Goal: Complete application form

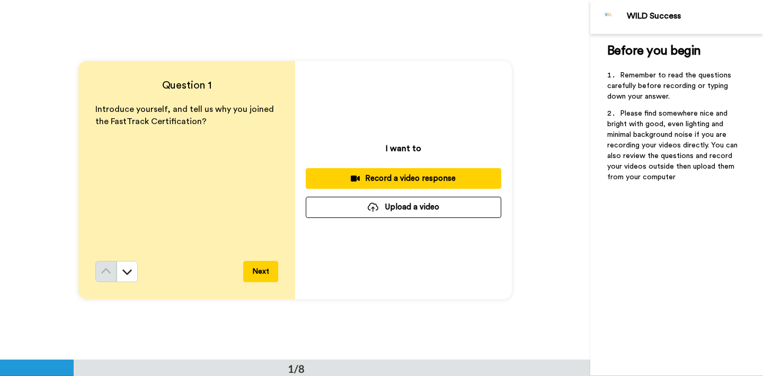
click at [407, 175] on div "Record a video response" at bounding box center [403, 178] width 178 height 11
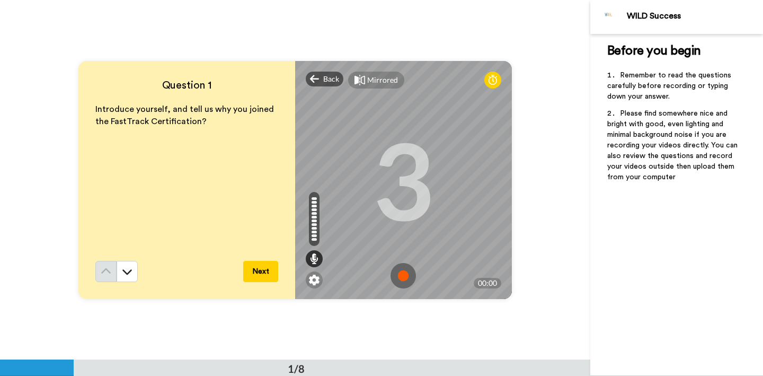
click at [403, 274] on img at bounding box center [402, 275] width 25 height 25
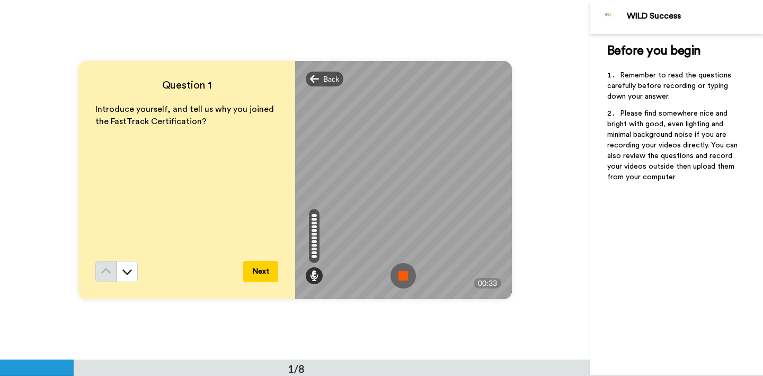
click at [398, 274] on img at bounding box center [402, 275] width 25 height 25
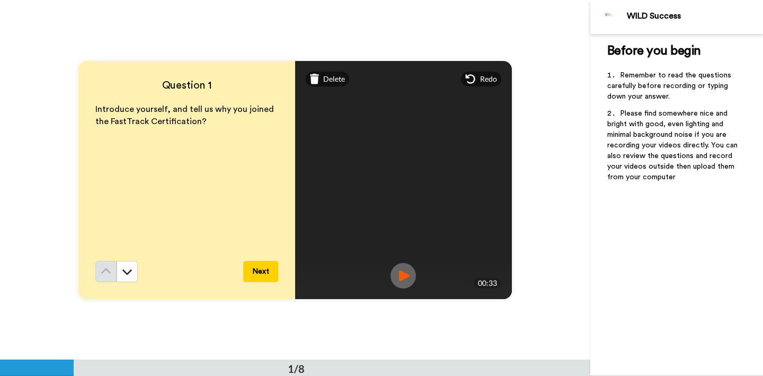
click at [402, 272] on img at bounding box center [402, 275] width 25 height 25
click at [340, 81] on span "Delete" at bounding box center [334, 79] width 22 height 11
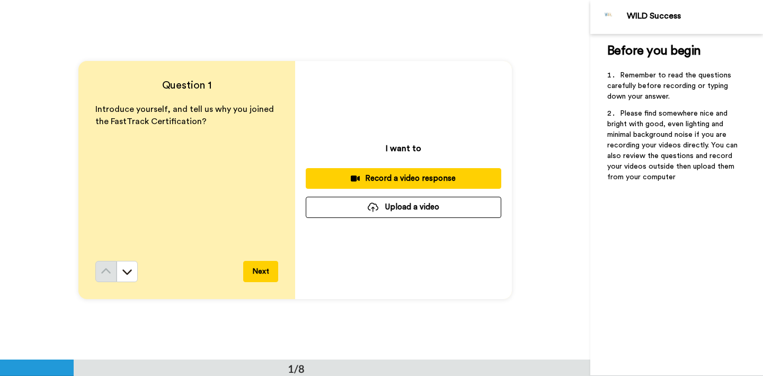
click at [393, 180] on div "Record a video response" at bounding box center [403, 178] width 178 height 11
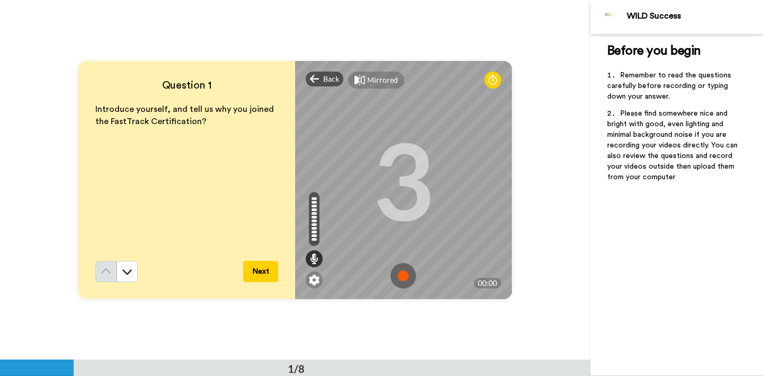
click at [404, 278] on img at bounding box center [402, 275] width 25 height 25
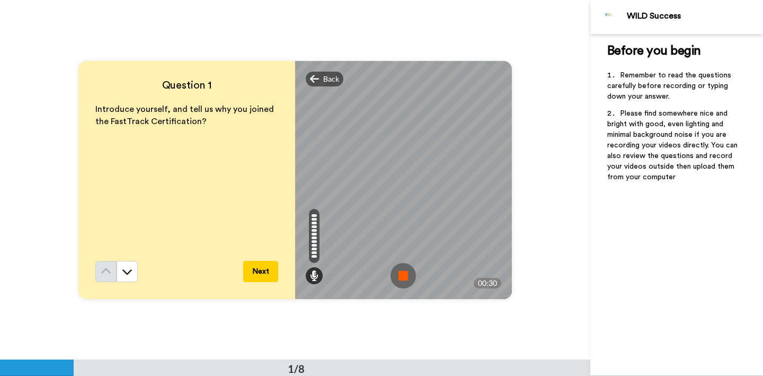
click at [404, 278] on img at bounding box center [402, 275] width 25 height 25
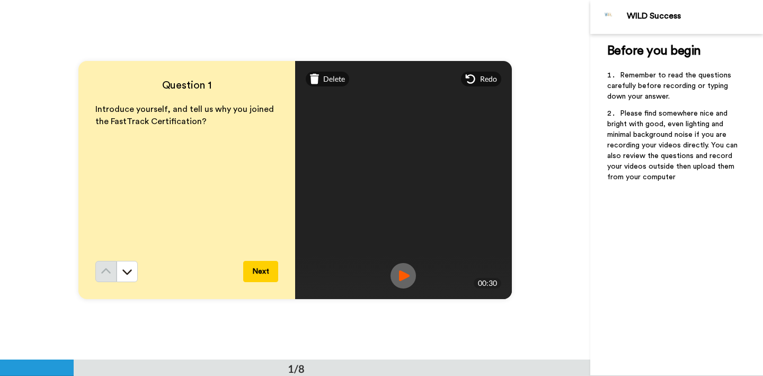
click at [262, 269] on button "Next" at bounding box center [260, 271] width 35 height 21
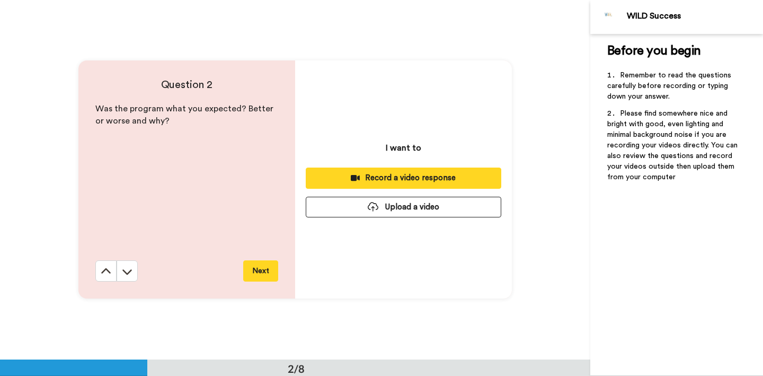
scroll to position [360, 0]
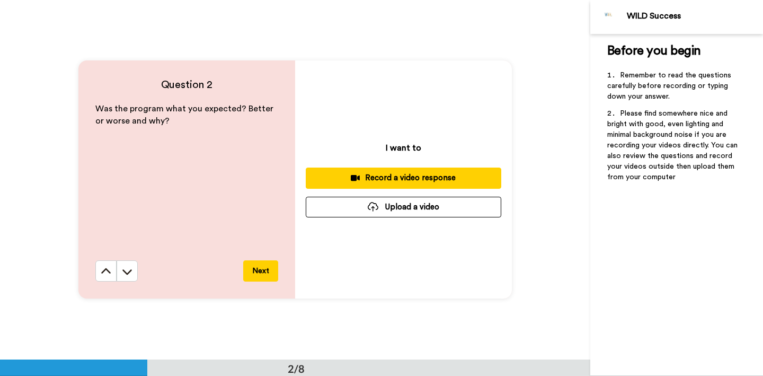
click at [406, 177] on div "Record a video response" at bounding box center [403, 177] width 178 height 11
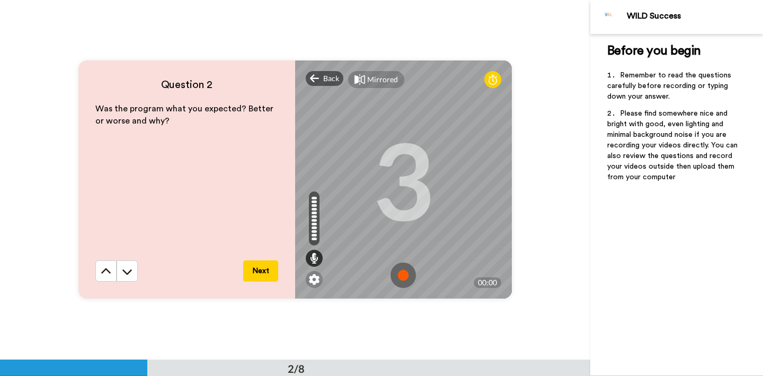
click at [401, 276] on img at bounding box center [402, 274] width 25 height 25
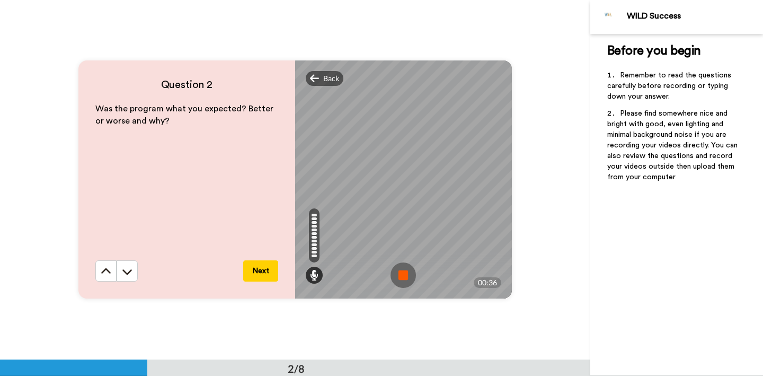
click at [401, 276] on img at bounding box center [402, 274] width 25 height 25
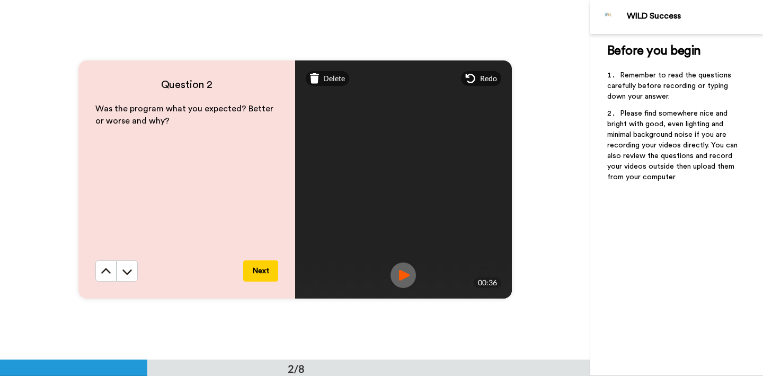
click at [258, 270] on button "Next" at bounding box center [260, 270] width 35 height 21
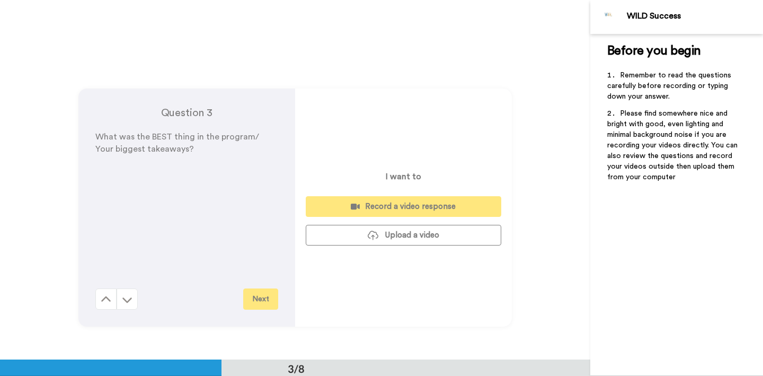
scroll to position [719, 0]
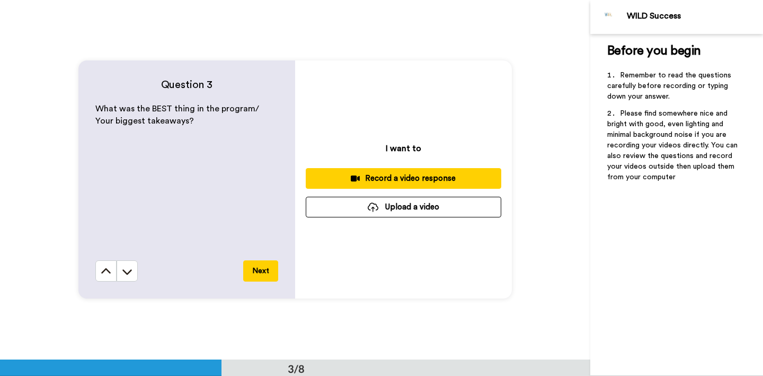
click at [394, 173] on div "Record a video response" at bounding box center [403, 178] width 178 height 11
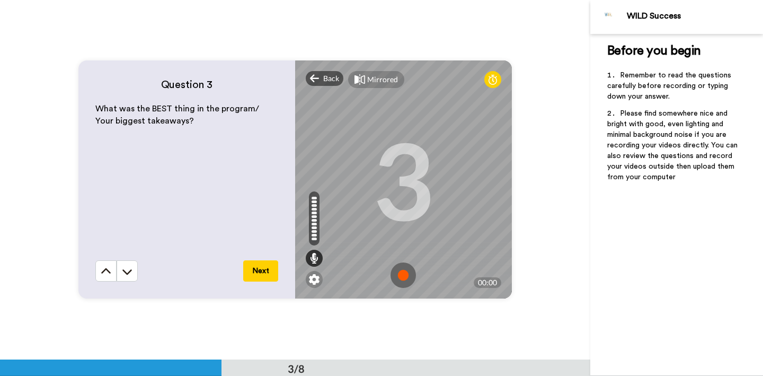
click at [398, 278] on img at bounding box center [402, 274] width 25 height 25
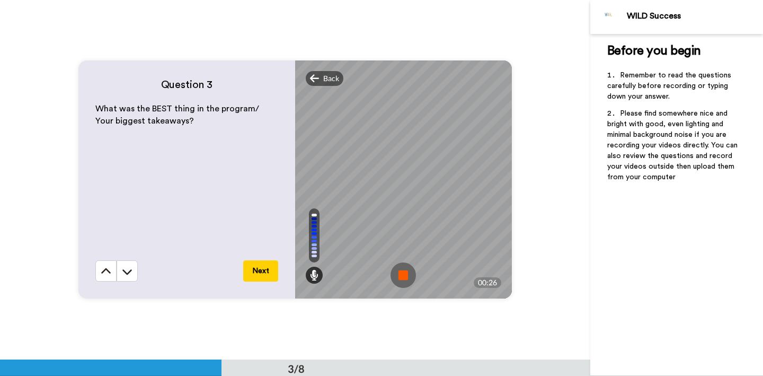
click at [407, 273] on img at bounding box center [402, 274] width 25 height 25
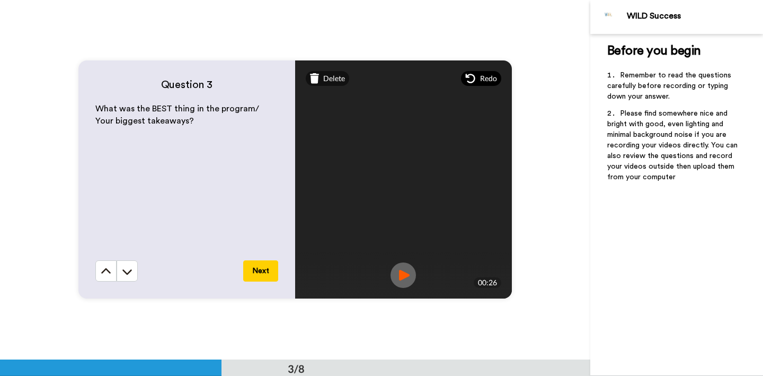
click at [494, 82] on span "Redo" at bounding box center [488, 78] width 17 height 11
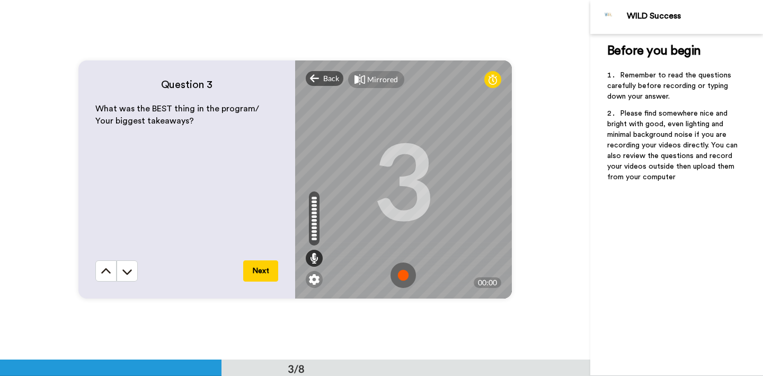
click at [403, 276] on img at bounding box center [402, 274] width 25 height 25
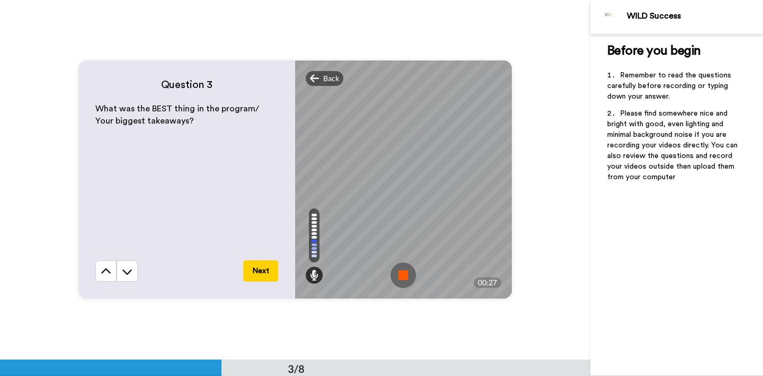
click at [403, 276] on img at bounding box center [402, 274] width 25 height 25
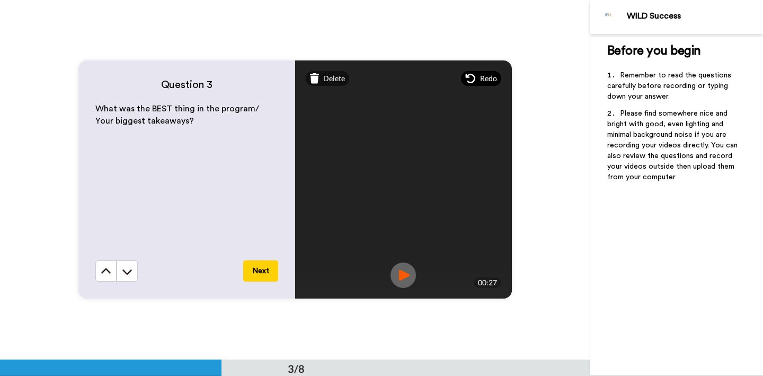
click at [483, 77] on span "Redo" at bounding box center [488, 78] width 17 height 11
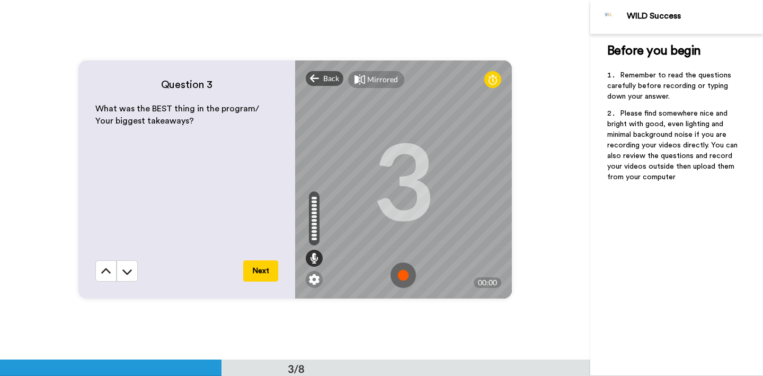
click at [404, 275] on img at bounding box center [402, 274] width 25 height 25
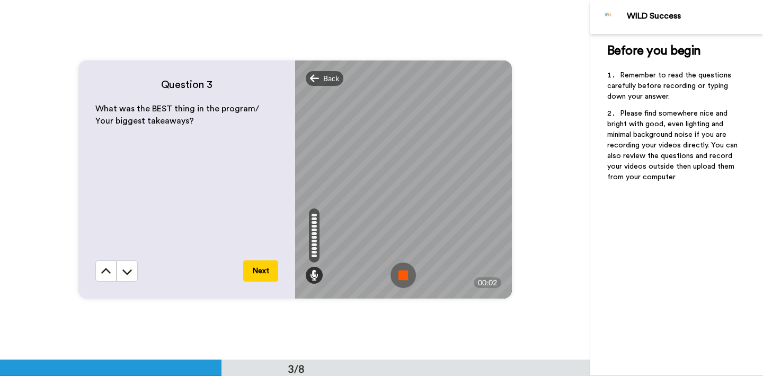
click at [404, 275] on img at bounding box center [402, 274] width 25 height 25
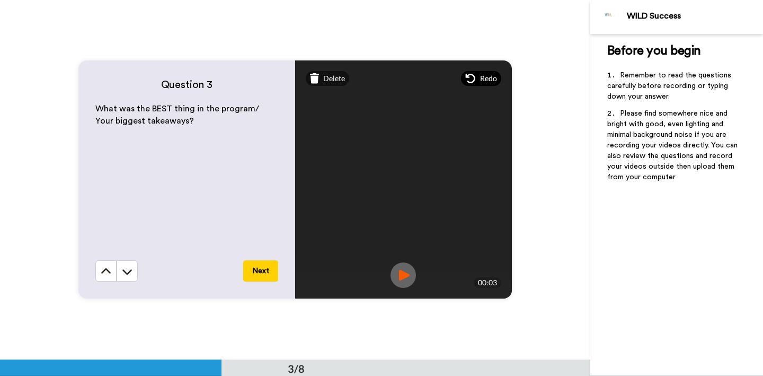
click at [486, 80] on span "Redo" at bounding box center [488, 78] width 17 height 11
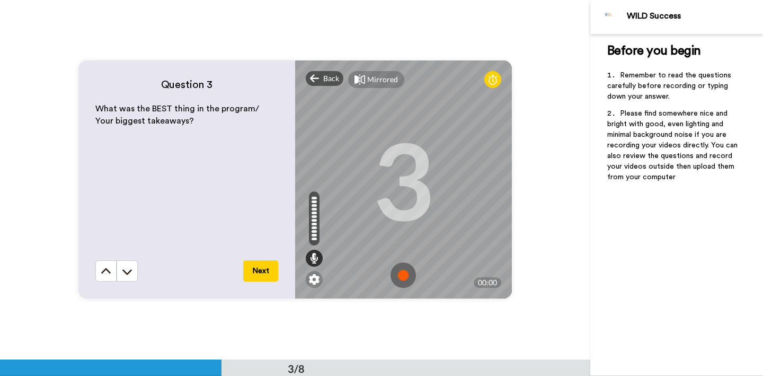
click at [398, 276] on img at bounding box center [402, 274] width 25 height 25
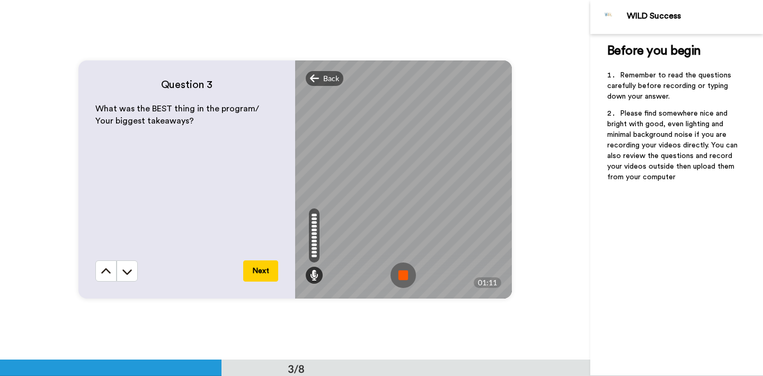
click at [398, 276] on img at bounding box center [402, 274] width 25 height 25
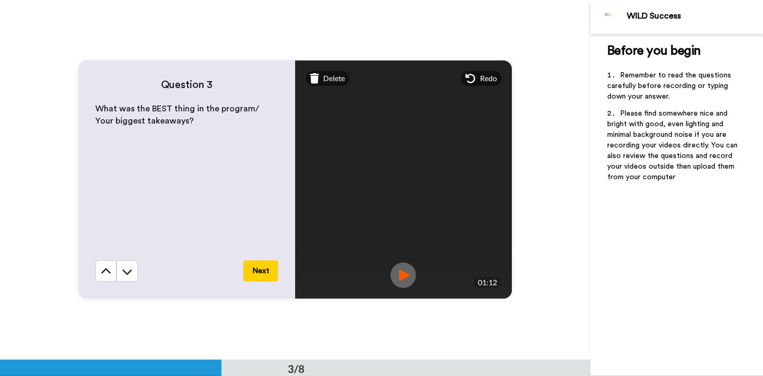
click at [264, 269] on button "Next" at bounding box center [260, 270] width 35 height 21
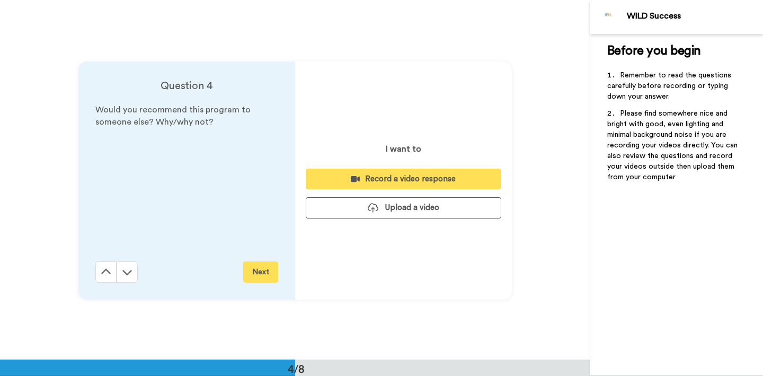
scroll to position [1078, 0]
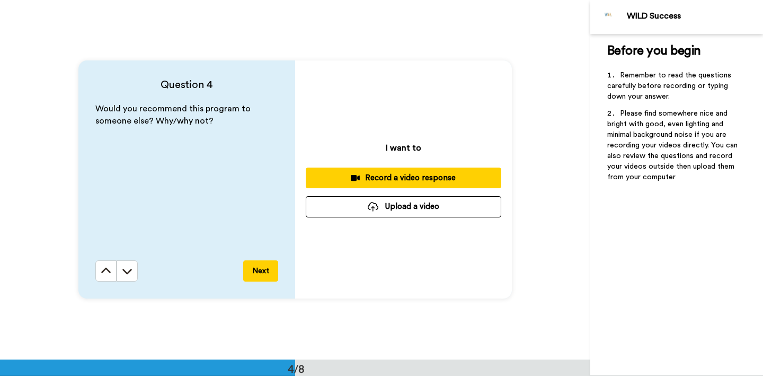
click at [409, 176] on div "Record a video response" at bounding box center [403, 177] width 178 height 11
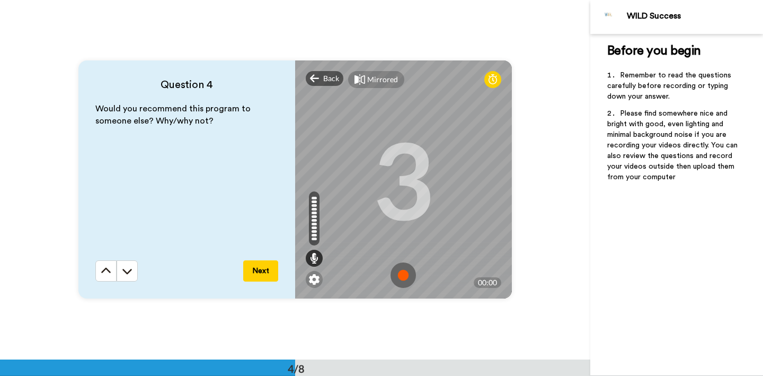
click at [402, 272] on img at bounding box center [402, 274] width 25 height 25
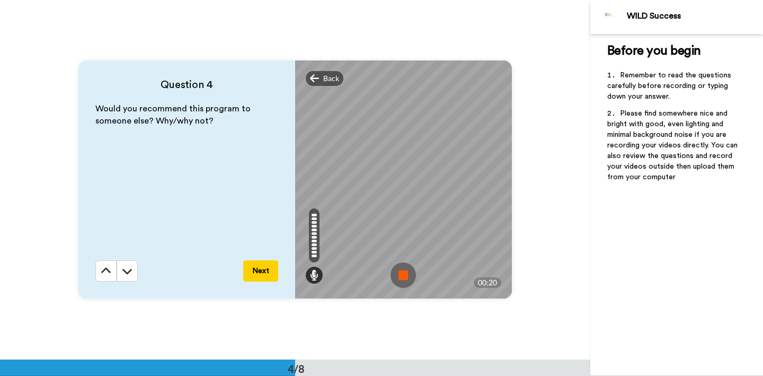
click at [402, 272] on img at bounding box center [402, 274] width 25 height 25
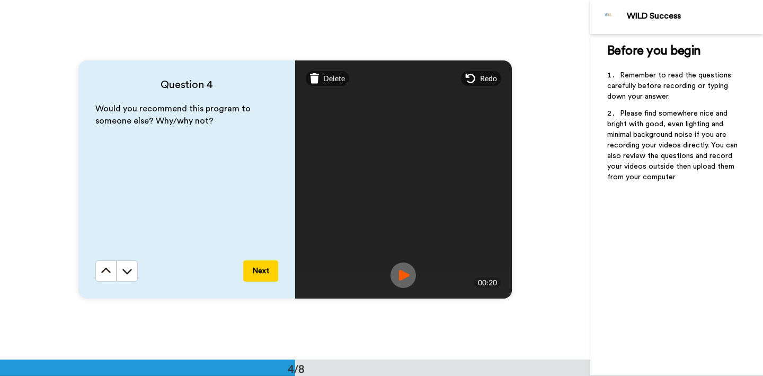
click at [266, 267] on button "Next" at bounding box center [260, 270] width 35 height 21
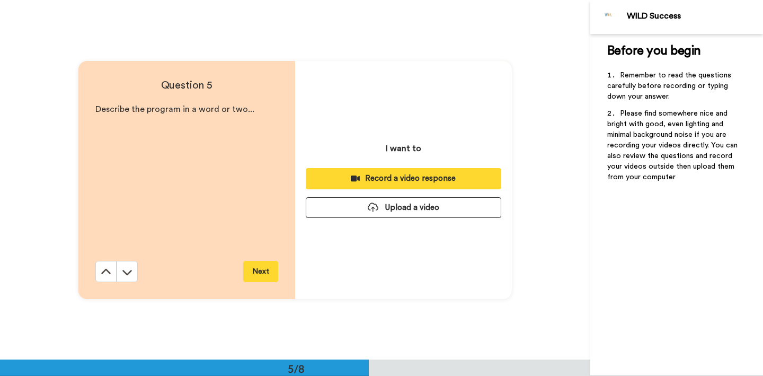
scroll to position [1437, 0]
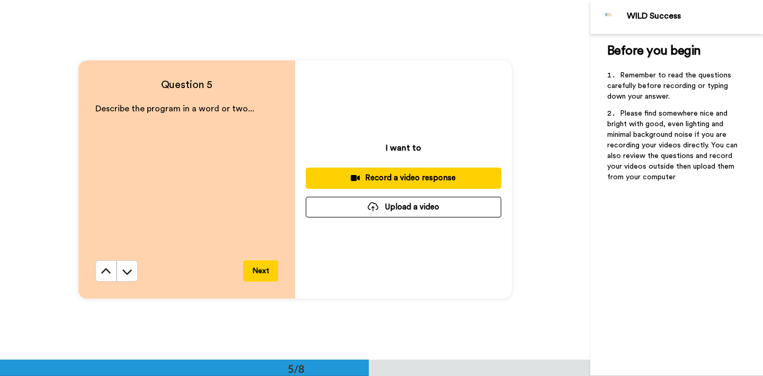
click at [396, 177] on div "Record a video response" at bounding box center [403, 177] width 178 height 11
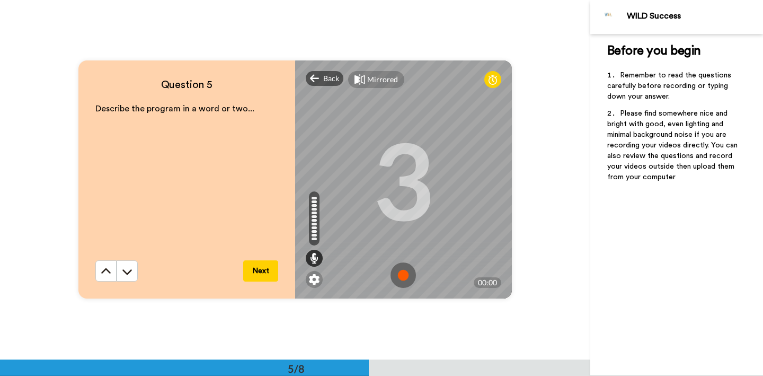
click at [401, 273] on img at bounding box center [402, 274] width 25 height 25
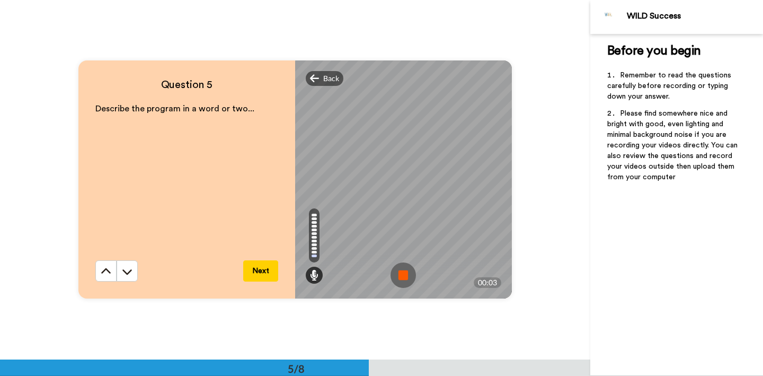
click at [256, 271] on button "Next" at bounding box center [260, 270] width 35 height 21
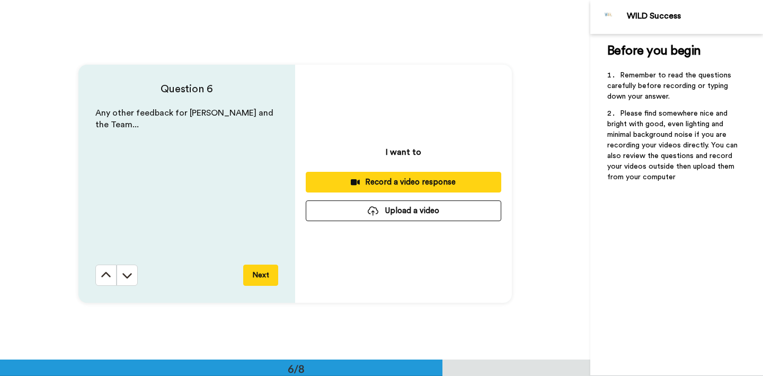
scroll to position [1797, 0]
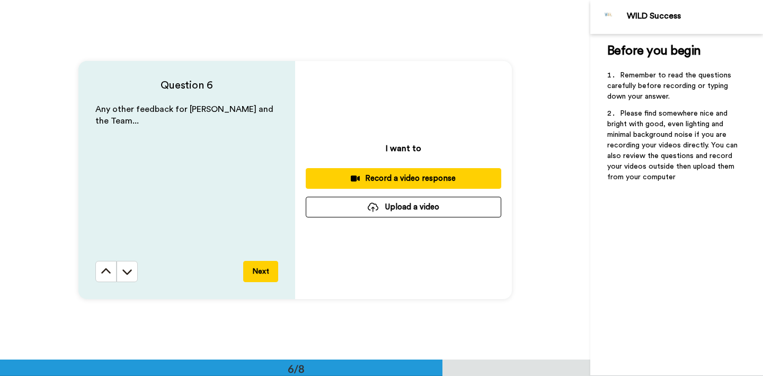
click at [383, 174] on div "Record a video response" at bounding box center [403, 178] width 178 height 11
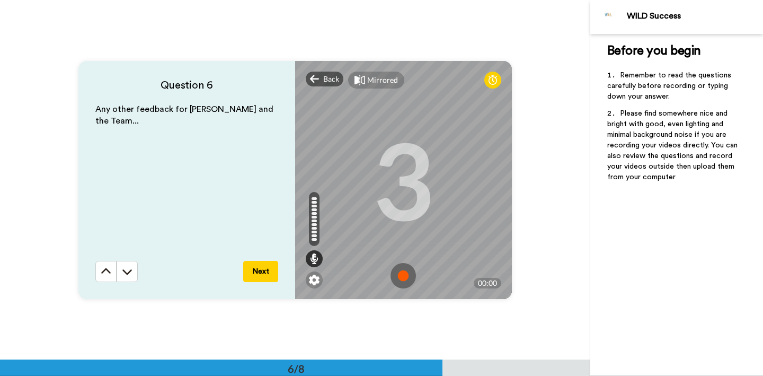
click at [403, 274] on img at bounding box center [402, 275] width 25 height 25
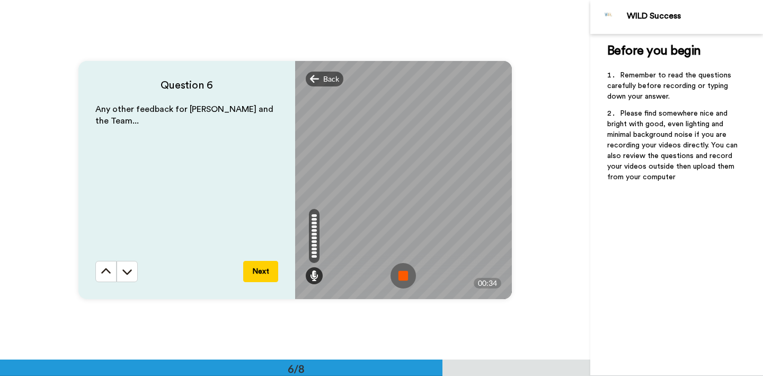
click at [403, 274] on img at bounding box center [402, 275] width 25 height 25
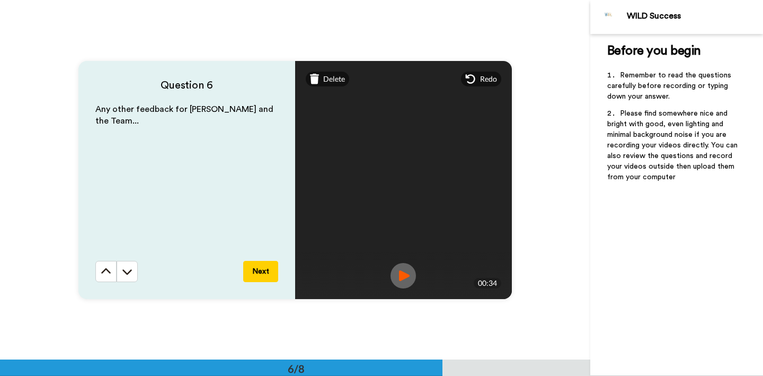
click at [262, 272] on button "Next" at bounding box center [260, 271] width 35 height 21
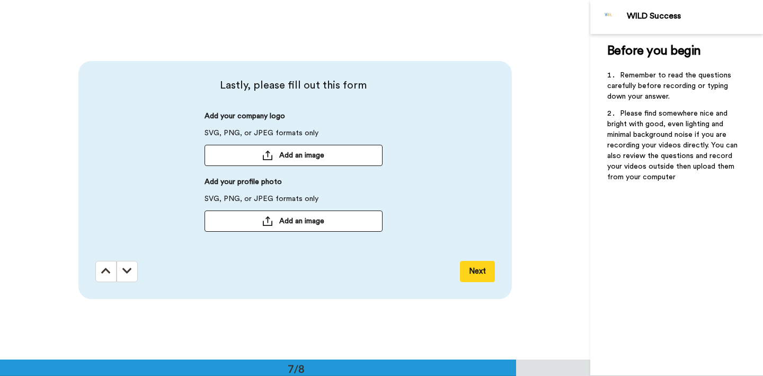
scroll to position [2156, 0]
click at [292, 154] on span "Add an image" at bounding box center [301, 154] width 45 height 11
click at [281, 221] on span "Add an image" at bounding box center [301, 220] width 45 height 11
click at [295, 220] on span "Add an image" at bounding box center [301, 220] width 45 height 11
click at [477, 269] on button "Next" at bounding box center [477, 270] width 35 height 21
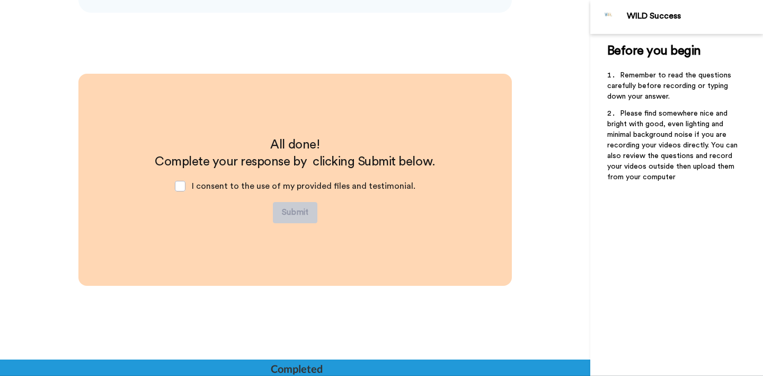
scroll to position [2442, 0]
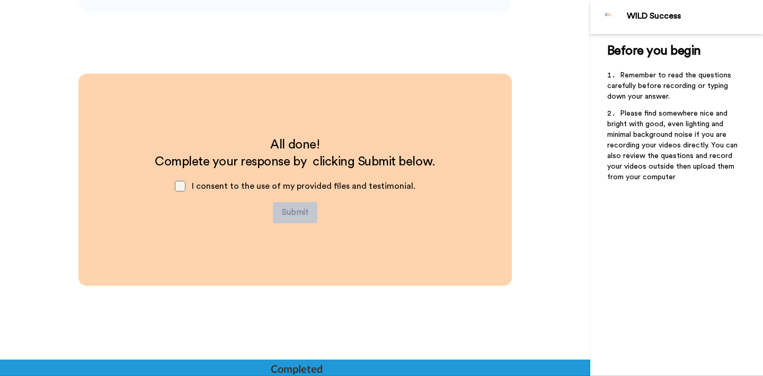
click at [184, 185] on span at bounding box center [180, 186] width 11 height 11
click at [298, 209] on button "Submit" at bounding box center [295, 212] width 44 height 21
